Goal: Use online tool/utility: Utilize a website feature to perform a specific function

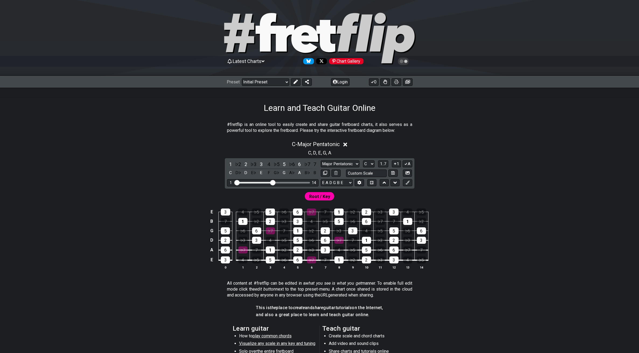
scroll to position [73, 0]
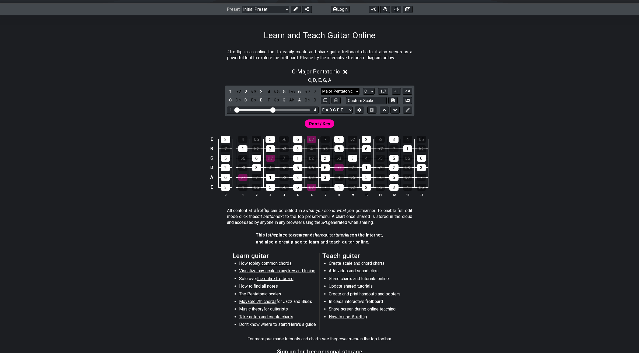
click at [348, 92] on select "Minor Pentatonic Click to edit Minor Pentatonic Major Pentatonic Minor Blues Ma…" at bounding box center [339, 91] width 39 height 7
select select "Minor / Aeolian"
click at [320, 88] on select "Minor Pentatonic Click to edit Minor Pentatonic Major Pentatonic Minor Blues Ma…" at bounding box center [339, 91] width 39 height 7
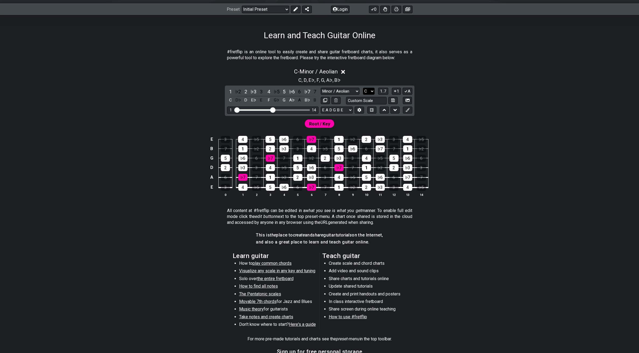
click at [365, 89] on select "A♭ A A♯ B♭ B C C♯ D♭ D D♯ E♭ E F F♯ G♭ G G♯" at bounding box center [369, 91] width 12 height 7
click at [363, 88] on select "A♭ A A♯ B♭ B C C♯ D♭ D D♯ E♭ E F F♯ G♭ G G♯" at bounding box center [369, 91] width 12 height 7
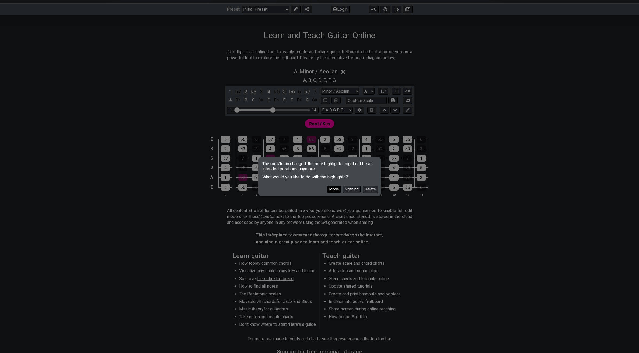
click at [334, 188] on button "Move" at bounding box center [334, 189] width 14 height 7
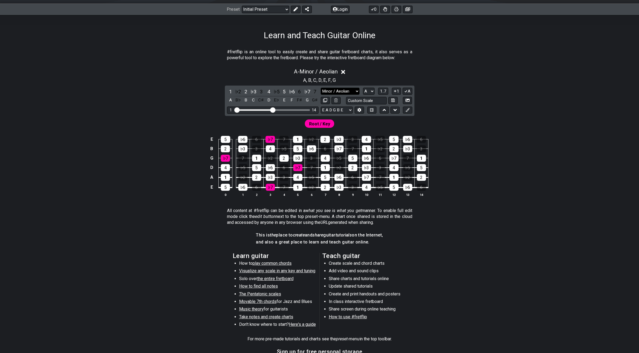
click at [358, 89] on select "Minor Pentatonic Click to edit Minor Pentatonic Major Pentatonic Minor Blues Ma…" at bounding box center [339, 91] width 39 height 7
click at [353, 90] on select "Minor Pentatonic Click to edit Minor Pentatonic Major Pentatonic Minor Blues Ma…" at bounding box center [339, 91] width 39 height 7
click at [367, 88] on select "A♭ A A♯ B♭ B C C♯ D♭ D D♯ E♭ E F F♯ G♭ G G♯" at bounding box center [369, 91] width 12 height 7
select select "C"
click at [363, 88] on select "A♭ A A♯ B♭ B C C♯ D♭ D D♯ E♭ E F F♯ G♭ G G♯" at bounding box center [369, 91] width 12 height 7
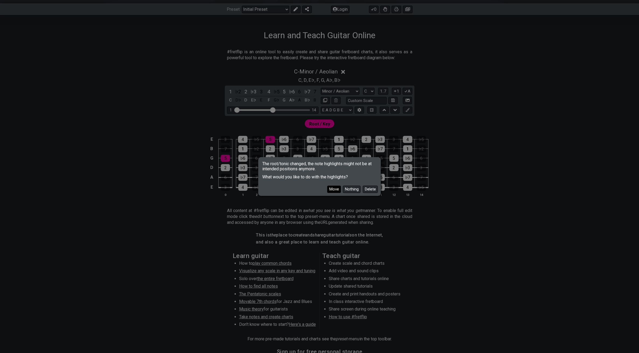
click at [330, 190] on button "Move" at bounding box center [334, 189] width 14 height 7
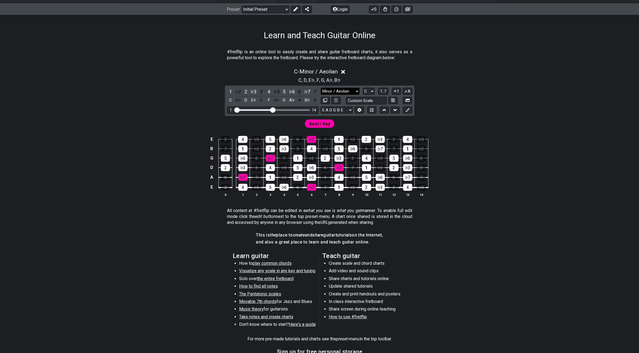
click at [341, 93] on select "Minor Pentatonic Click to edit Minor Pentatonic Major Pentatonic Minor Blues Ma…" at bounding box center [339, 91] width 39 height 7
click at [320, 88] on select "Minor Pentatonic Click to edit Minor Pentatonic Major Pentatonic Minor Blues Ma…" at bounding box center [339, 91] width 39 height 7
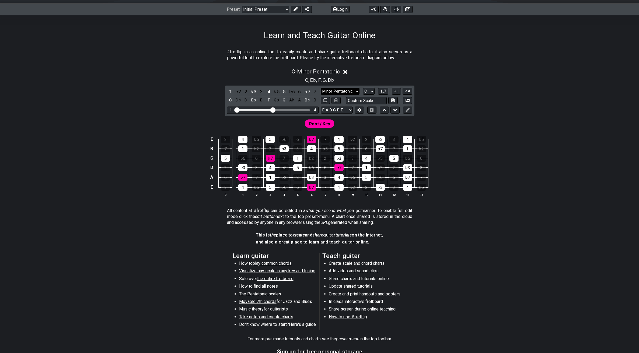
click at [346, 90] on select "Minor Pentatonic Click to edit Minor Pentatonic Major Pentatonic Minor Blues Ma…" at bounding box center [339, 91] width 39 height 7
select select "Major Pentatonic"
click at [320, 88] on select "Minor Pentatonic Click to edit Minor Pentatonic Major Pentatonic Minor Blues Ma…" at bounding box center [339, 91] width 39 height 7
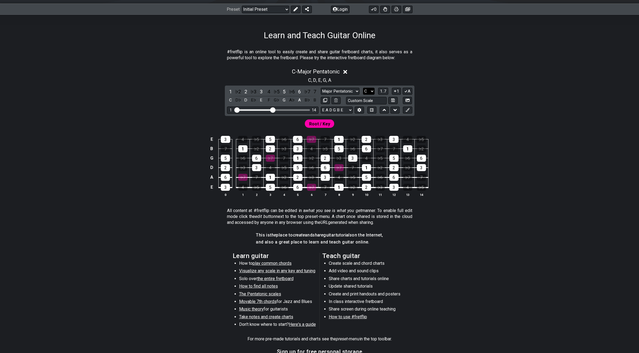
click at [367, 91] on select "A♭ A A♯ B♭ B C C♯ D♭ D D♯ E♭ E F F♯ G♭ G G♯" at bounding box center [369, 91] width 12 height 7
select select "A"
click at [363, 88] on select "A♭ A A♯ B♭ B C C♯ D♭ D D♯ E♭ E F F♯ G♭ G G♯" at bounding box center [369, 91] width 12 height 7
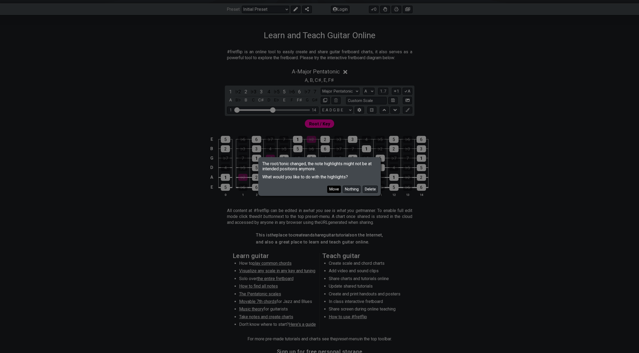
click at [332, 191] on button "Move" at bounding box center [334, 189] width 14 height 7
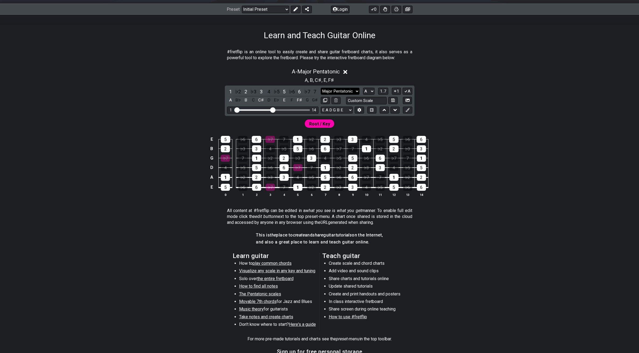
click at [356, 91] on select "Minor Pentatonic Click to edit Minor Pentatonic Major Pentatonic Minor Blues Ma…" at bounding box center [339, 91] width 39 height 7
select select "Minor Pentatonic"
click at [320, 88] on select "Minor Pentatonic Click to edit Minor Pentatonic Major Pentatonic Minor Blues Ma…" at bounding box center [339, 91] width 39 height 7
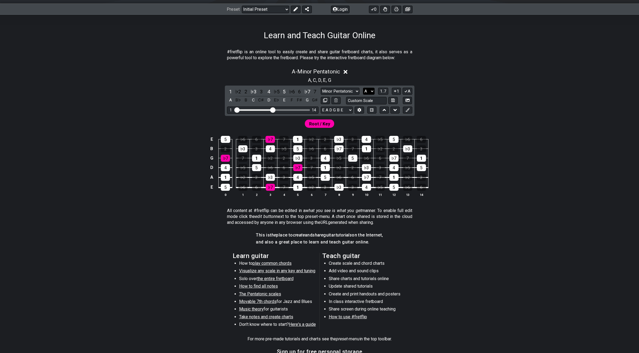
click at [371, 91] on select "A♭ A A♯ B♭ B C C♯ D♭ D D♯ E♭ E F F♯ G♭ G G♯" at bounding box center [369, 91] width 12 height 7
select select "C"
click at [363, 88] on select "A♭ A A♯ B♭ B C C♯ D♭ D D♯ E♭ E F F♯ G♭ G G♯" at bounding box center [369, 91] width 12 height 7
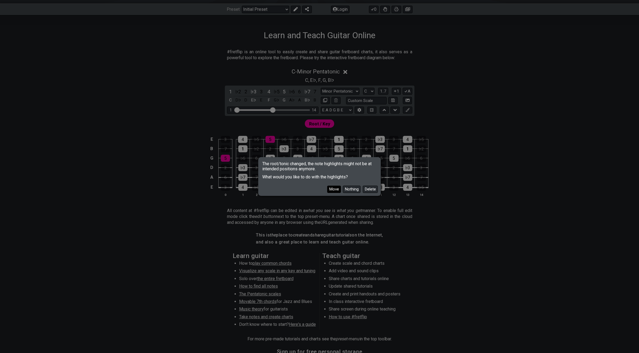
click at [337, 190] on button "Move" at bounding box center [334, 189] width 14 height 7
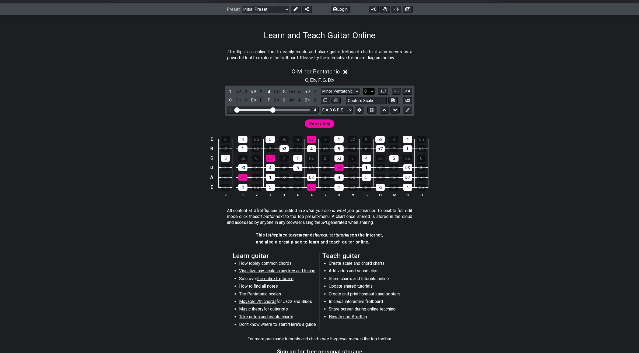
click at [372, 91] on select "A♭ A A♯ B♭ B C C♯ D♭ D D♯ E♭ E F F♯ G♭ G G♯" at bounding box center [369, 91] width 12 height 7
click at [353, 89] on select "Minor Pentatonic Click to edit Minor Pentatonic Major Pentatonic Minor Blues Ma…" at bounding box center [339, 91] width 39 height 7
click at [320, 88] on select "Minor Pentatonic Click to edit Minor Pentatonic Major Pentatonic Minor Blues Ma…" at bounding box center [339, 91] width 39 height 7
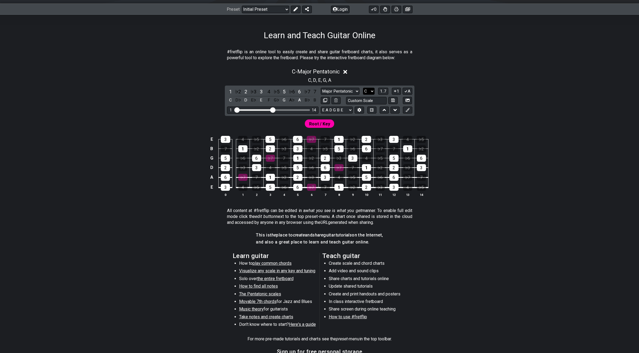
click at [367, 92] on select "A♭ A A♯ B♭ B C C♯ D♭ D D♯ E♭ E F F♯ G♭ G G♯" at bounding box center [369, 91] width 12 height 7
click at [352, 91] on select "Minor Pentatonic Click to edit Minor Pentatonic Major Pentatonic Minor Blues Ma…" at bounding box center [339, 91] width 39 height 7
click at [354, 89] on select "Minor Pentatonic Click to edit Minor Pentatonic Major Pentatonic Minor Blues Ma…" at bounding box center [339, 91] width 39 height 7
select select "Minor Pentatonic"
click at [320, 88] on select "Minor Pentatonic Click to edit Minor Pentatonic Major Pentatonic Minor Blues Ma…" at bounding box center [339, 91] width 39 height 7
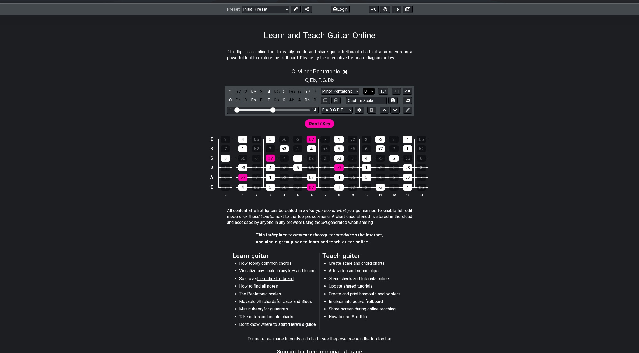
click at [371, 91] on select "A♭ A A♯ B♭ B C C♯ D♭ D D♯ E♭ E F F♯ G♭ G G♯" at bounding box center [369, 91] width 12 height 7
select select "A"
click at [363, 88] on select "A♭ A A♯ B♭ B C C♯ D♭ D D♯ E♭ E F F♯ G♭ G G♯" at bounding box center [369, 91] width 12 height 7
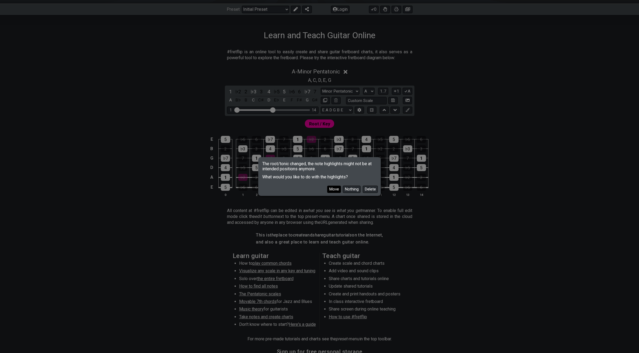
click at [336, 188] on button "Move" at bounding box center [334, 189] width 14 height 7
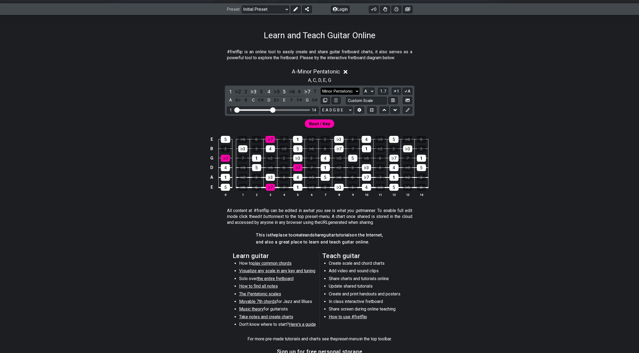
click at [345, 91] on select "Minor Pentatonic Click to edit Minor Pentatonic Major Pentatonic Minor Blues Ma…" at bounding box center [339, 91] width 39 height 7
click at [343, 88] on div "Minor Pentatonic Click to edit Minor Pentatonic Major Pentatonic Minor Blues Ma…" at bounding box center [365, 91] width 91 height 7
click at [343, 89] on select "Minor Pentatonic Click to edit Minor Pentatonic Major Pentatonic Minor Blues Ma…" at bounding box center [339, 91] width 39 height 7
click at [348, 90] on select "Minor Pentatonic Click to edit Minor Pentatonic Major Pentatonic Minor Blues Ma…" at bounding box center [339, 91] width 39 height 7
click at [320, 88] on select "Minor Pentatonic Click to edit Minor Pentatonic Major Pentatonic Minor Blues Ma…" at bounding box center [339, 91] width 39 height 7
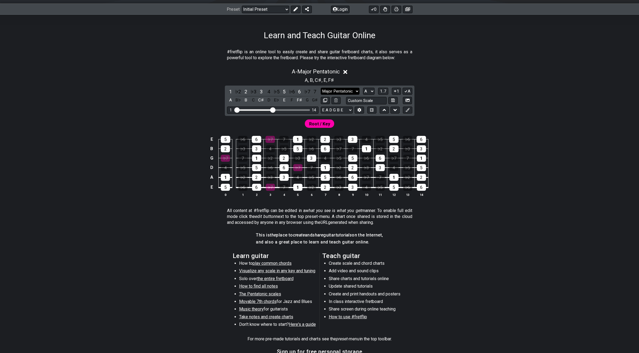
click at [357, 92] on select "Minor Pentatonic Click to edit Minor Pentatonic Major Pentatonic Minor Blues Ma…" at bounding box center [339, 91] width 39 height 7
click at [320, 88] on select "Minor Pentatonic Click to edit Minor Pentatonic Major Pentatonic Minor Blues Ma…" at bounding box center [339, 91] width 39 height 7
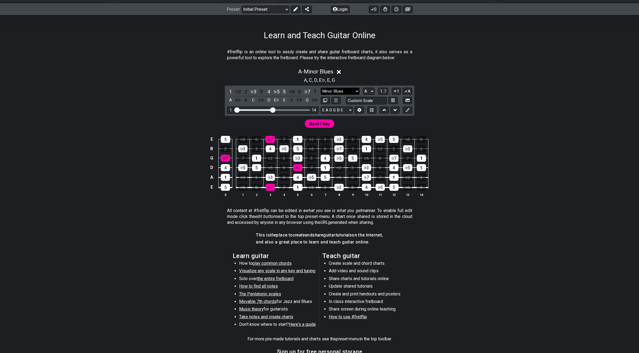
click at [353, 88] on select "Minor Pentatonic Click to edit Minor Pentatonic Major Pentatonic Minor Blues Ma…" at bounding box center [339, 91] width 39 height 7
select select "Major Blues"
click at [320, 88] on select "Minor Pentatonic Click to edit Minor Pentatonic Major Pentatonic Minor Blues Ma…" at bounding box center [339, 91] width 39 height 7
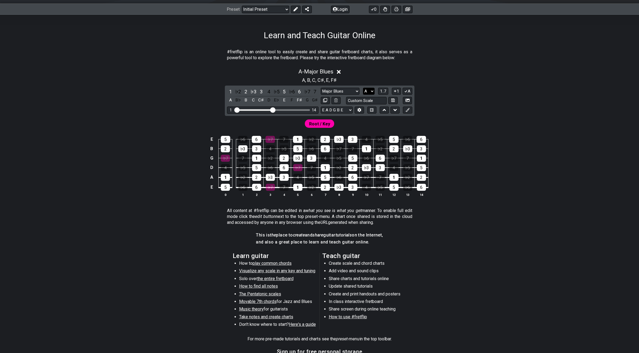
click at [372, 92] on select "A♭ A A♯ B♭ B C C♯ D♭ D D♯ E♭ E F F♯ G♭ G G♯" at bounding box center [369, 91] width 12 height 7
select select "C"
click at [363, 88] on select "A♭ A A♯ B♭ B C C♯ D♭ D D♯ E♭ E F F♯ G♭ G G♯" at bounding box center [369, 91] width 12 height 7
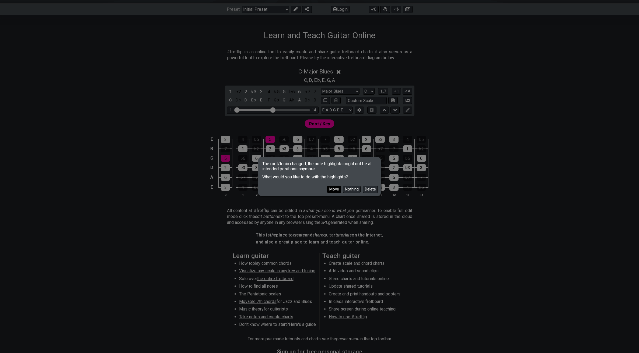
click at [336, 188] on button "Move" at bounding box center [334, 189] width 14 height 7
